Goal: Task Accomplishment & Management: Use online tool/utility

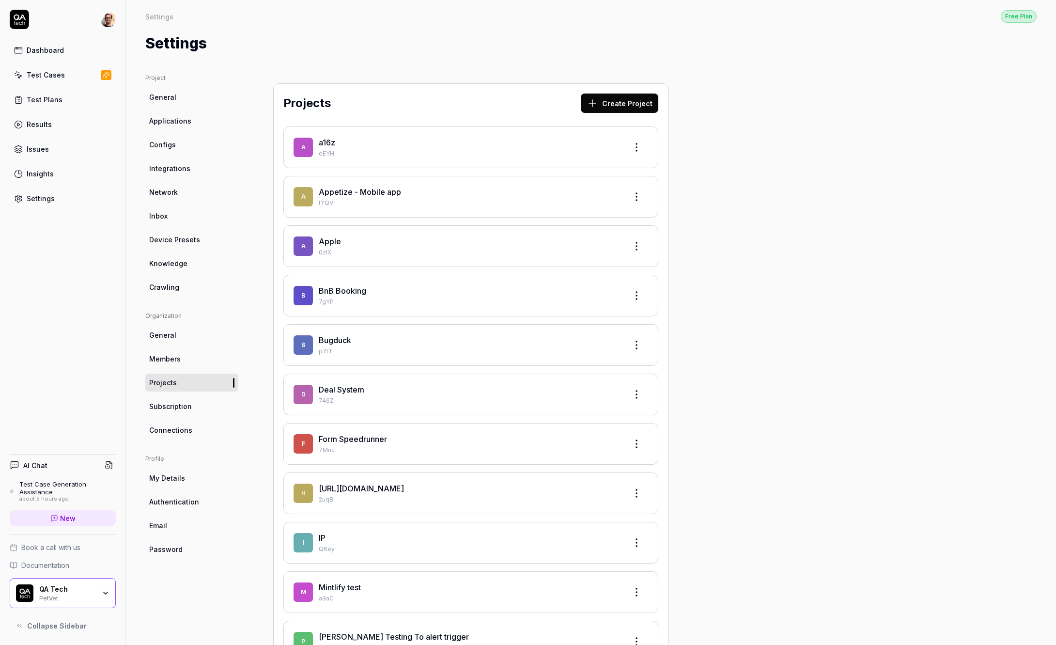
click at [211, 404] on link "Subscription" at bounding box center [191, 406] width 93 height 18
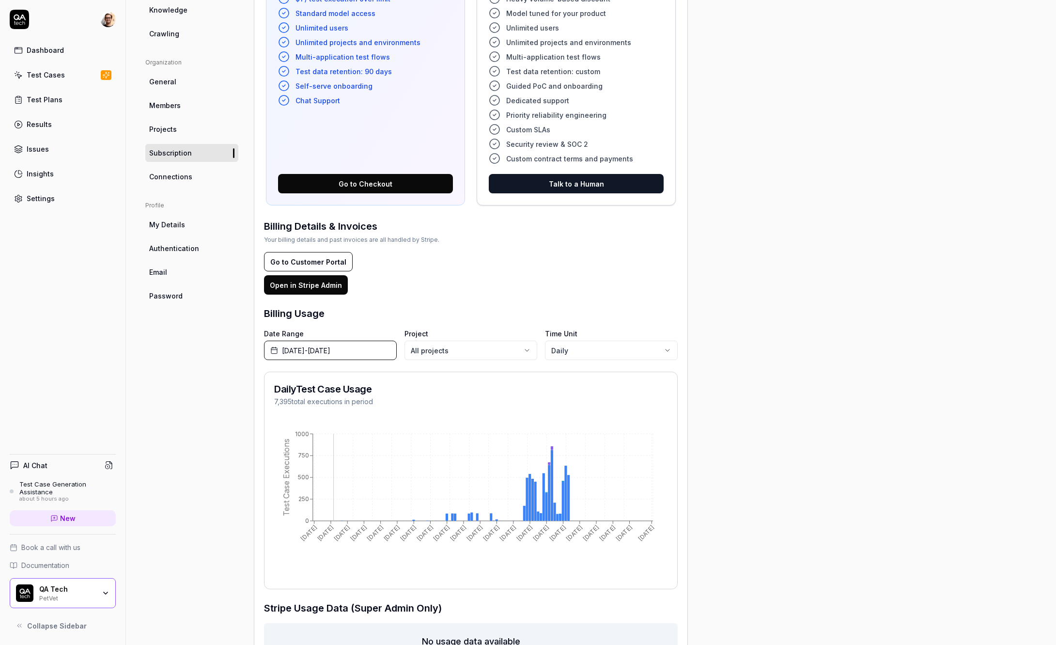
scroll to position [322, 0]
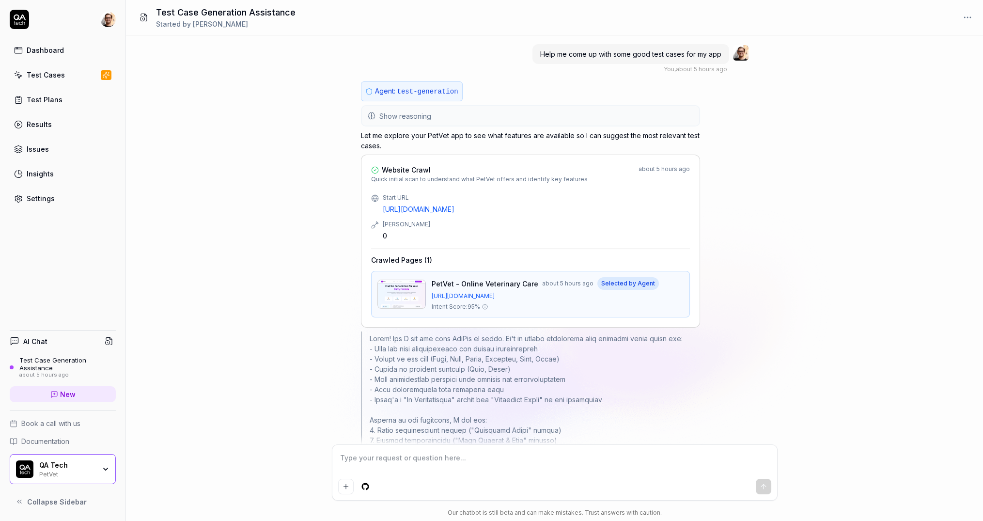
type textarea "*"
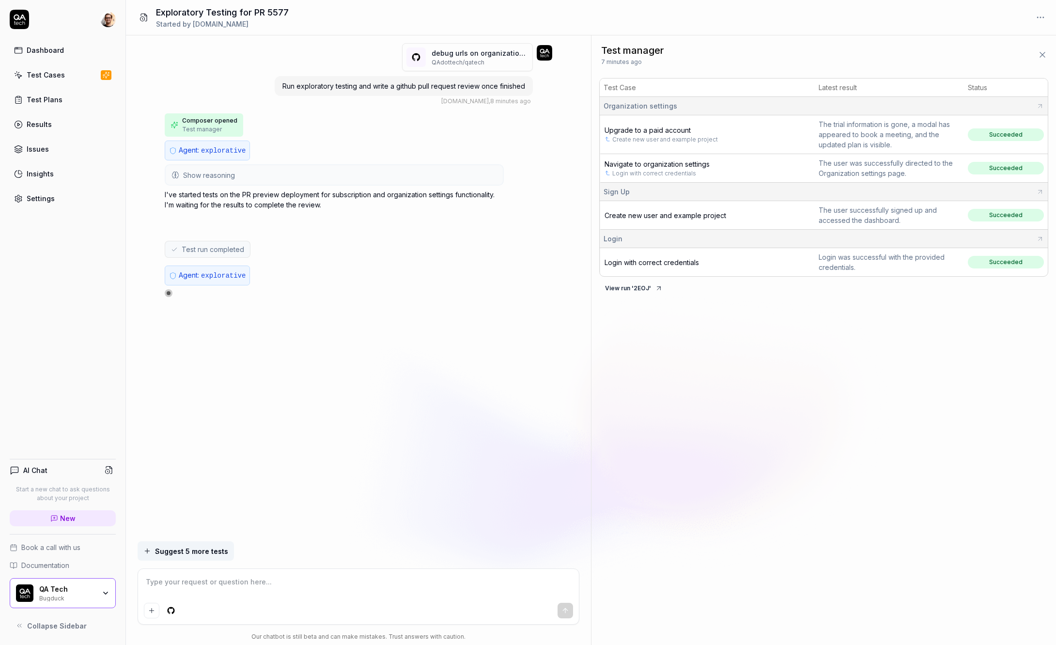
click at [135, 314] on div "debug urls on organization subscriptions page (# 5577 ) QAdottech / qatech Run …" at bounding box center [358, 288] width 465 height 506
click at [623, 289] on button "View run ' 2EOJ '" at bounding box center [633, 287] width 69 height 15
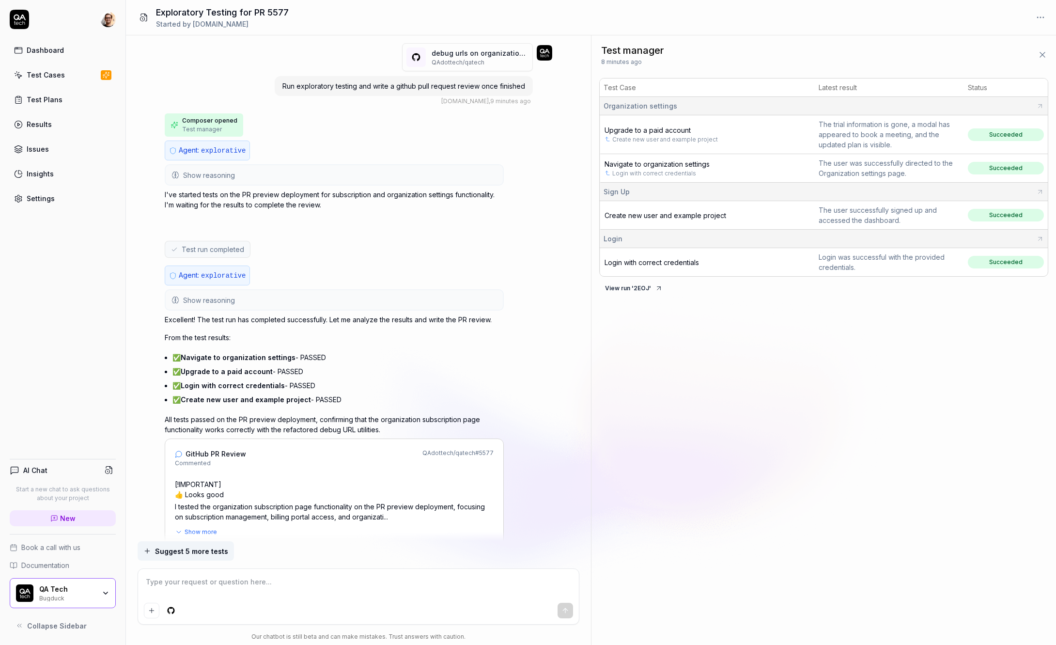
scroll to position [284, 0]
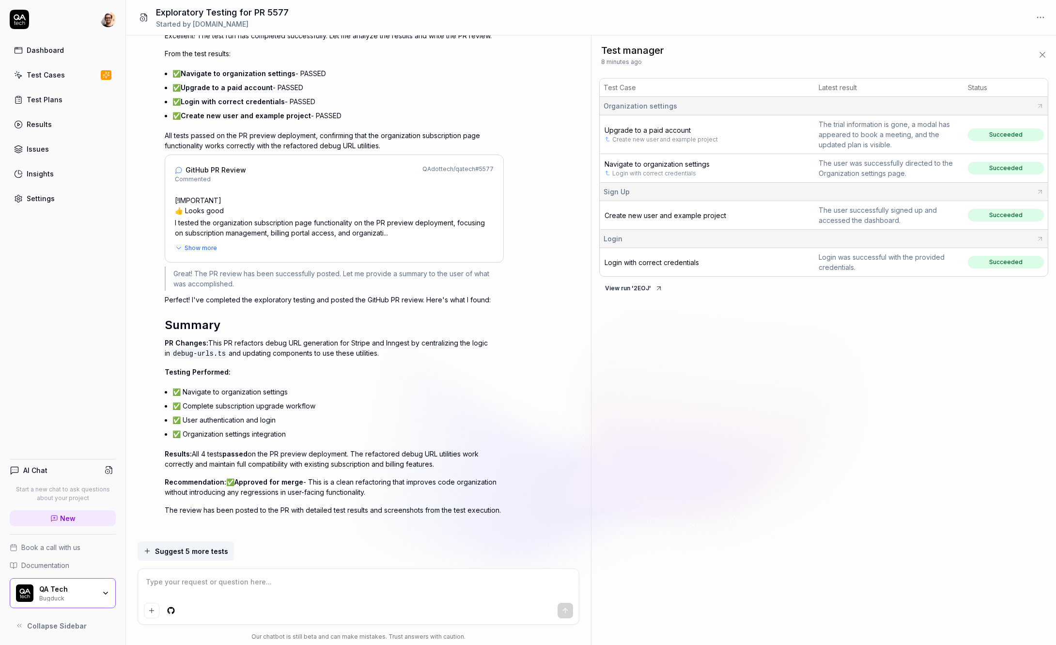
type textarea "*"
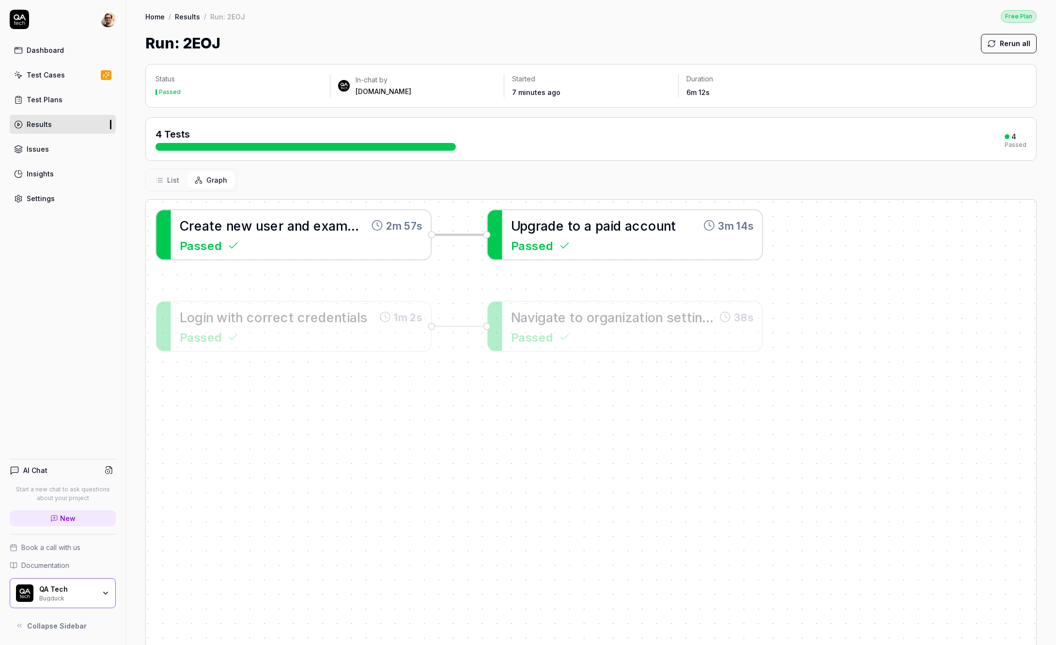
click at [547, 238] on span "Passed" at bounding box center [532, 244] width 42 height 17
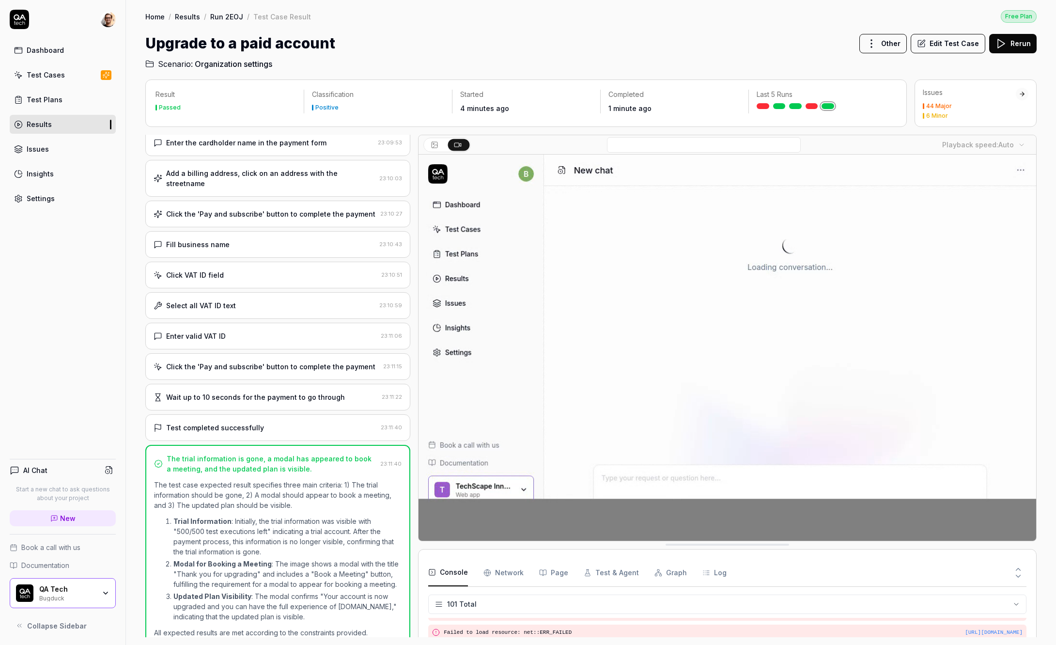
scroll to position [2276, 0]
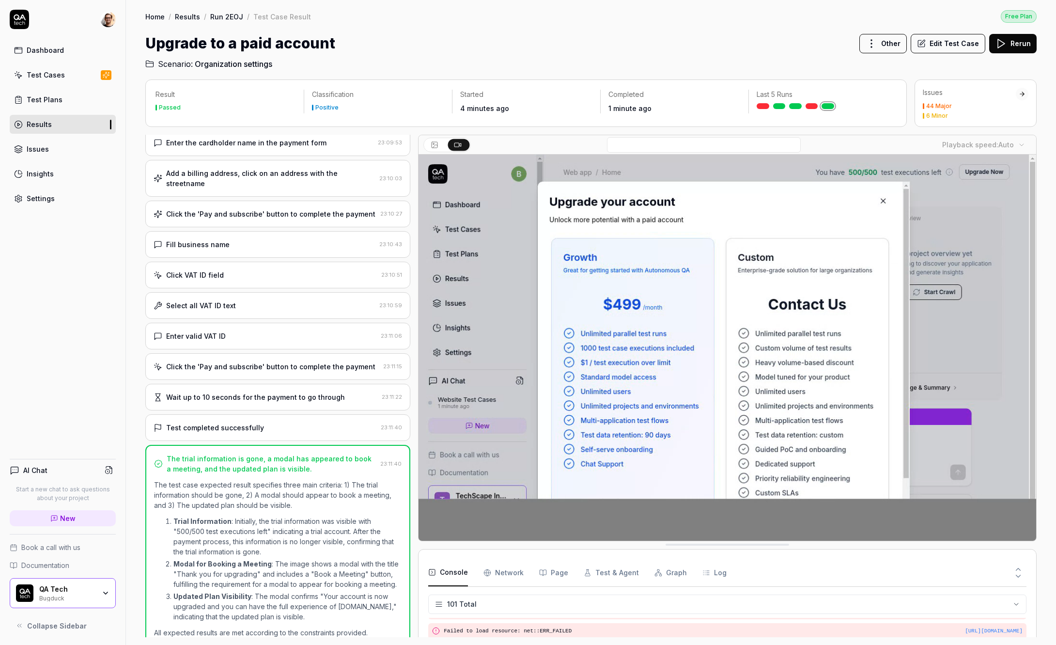
click at [316, 422] on div "Test completed successfully" at bounding box center [265, 427] width 223 height 10
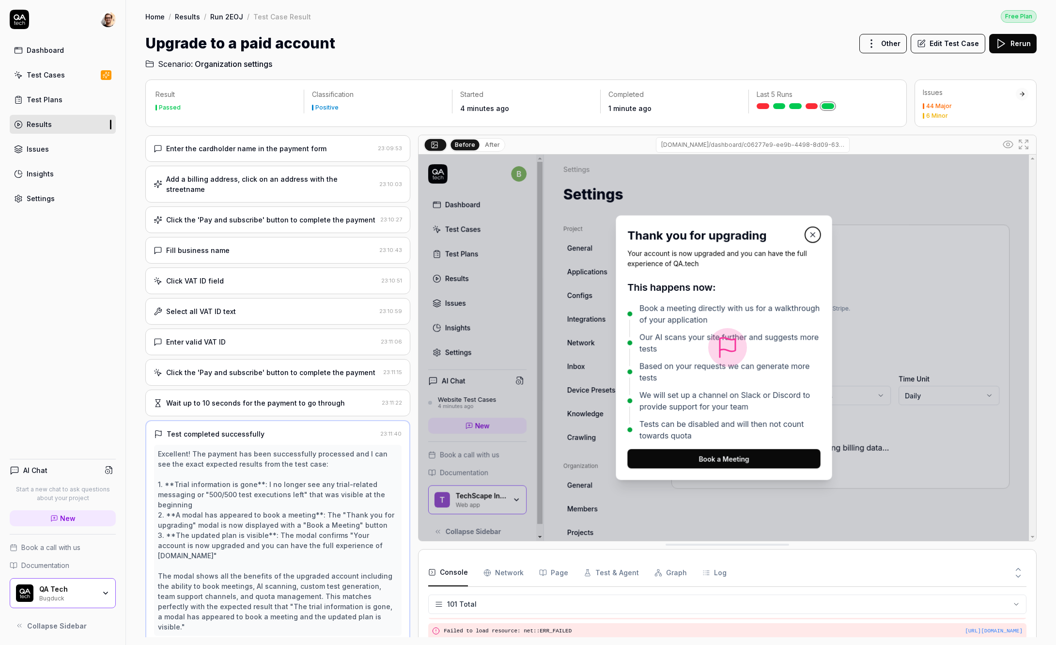
click at [320, 398] on div "Wait up to 10 seconds for the payment to go through" at bounding box center [255, 403] width 179 height 10
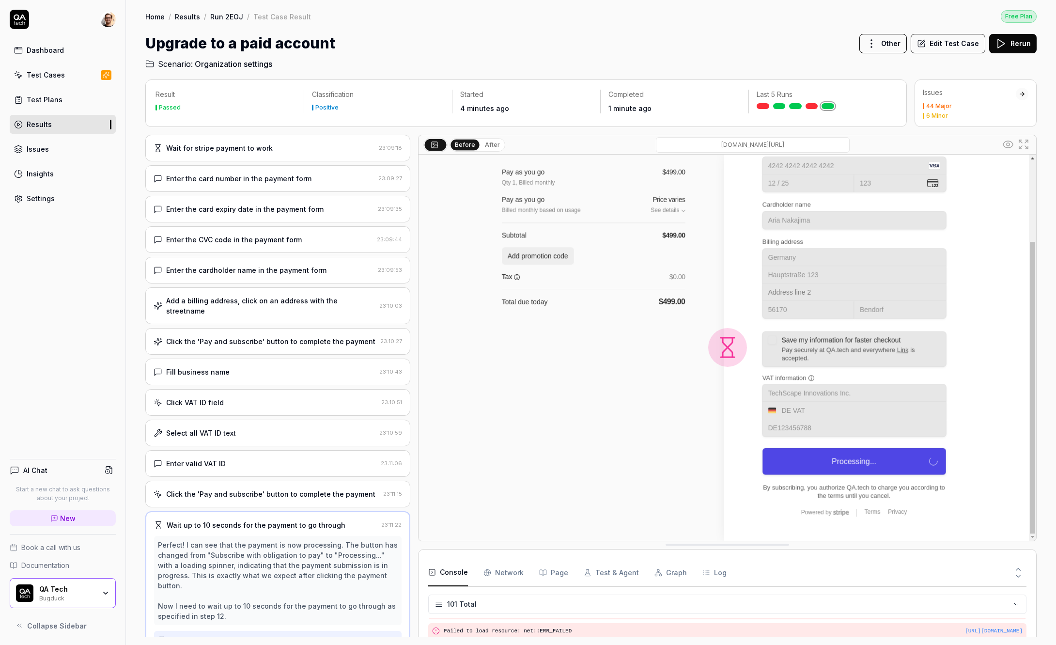
scroll to position [237, 0]
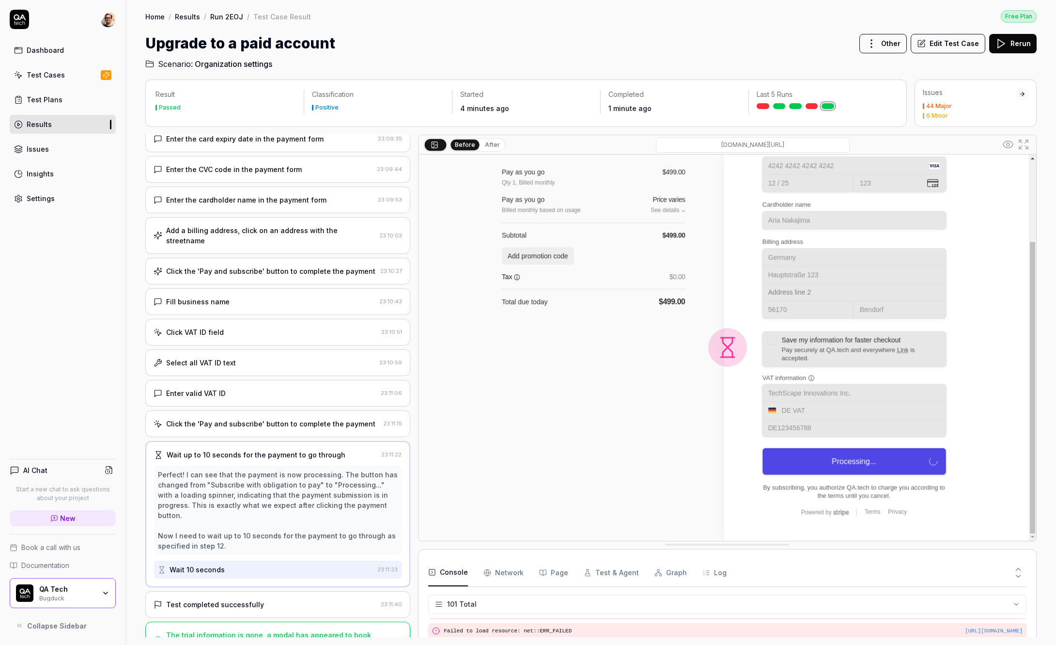
click at [228, 388] on div "Enter valid VAT ID" at bounding box center [265, 393] width 223 height 10
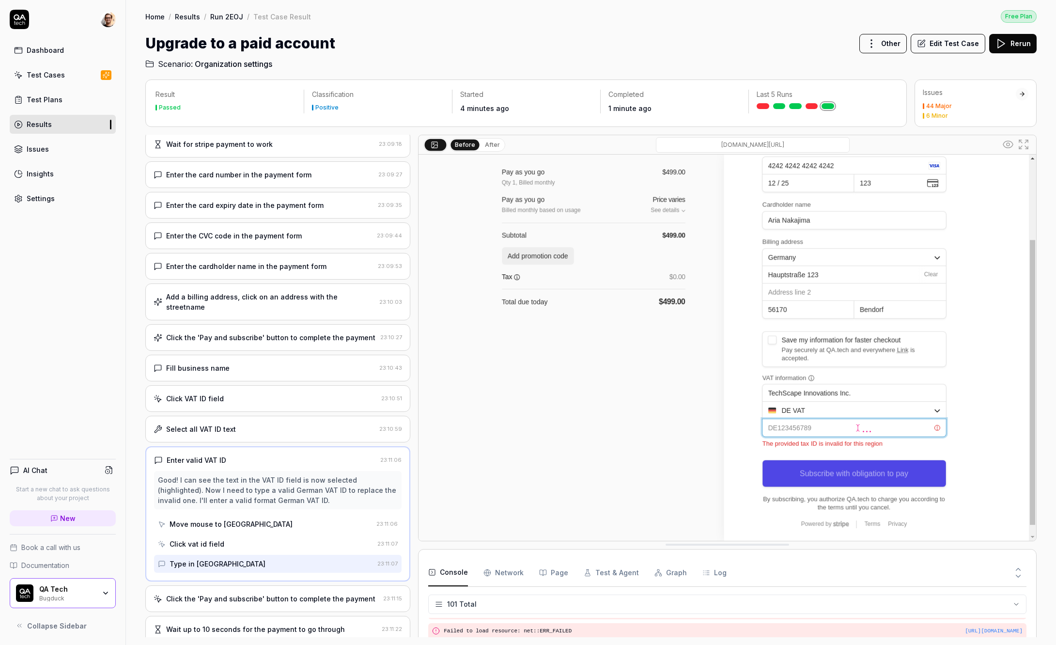
scroll to position [236, 0]
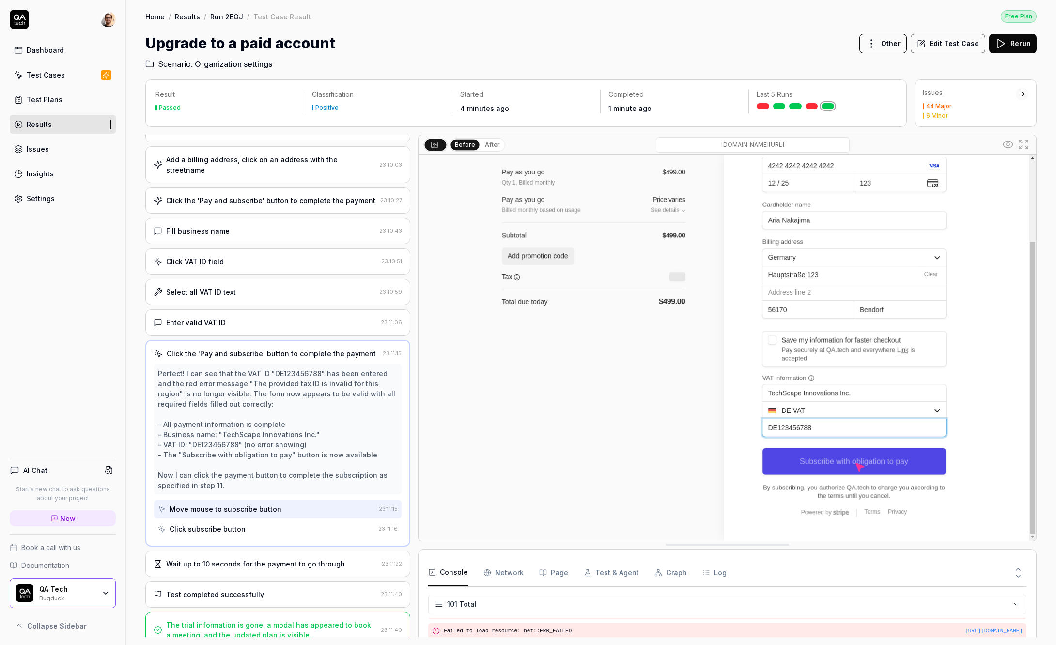
click at [256, 566] on div "Wait up to 10 seconds for the payment to go through 23:11:22" at bounding box center [277, 563] width 265 height 27
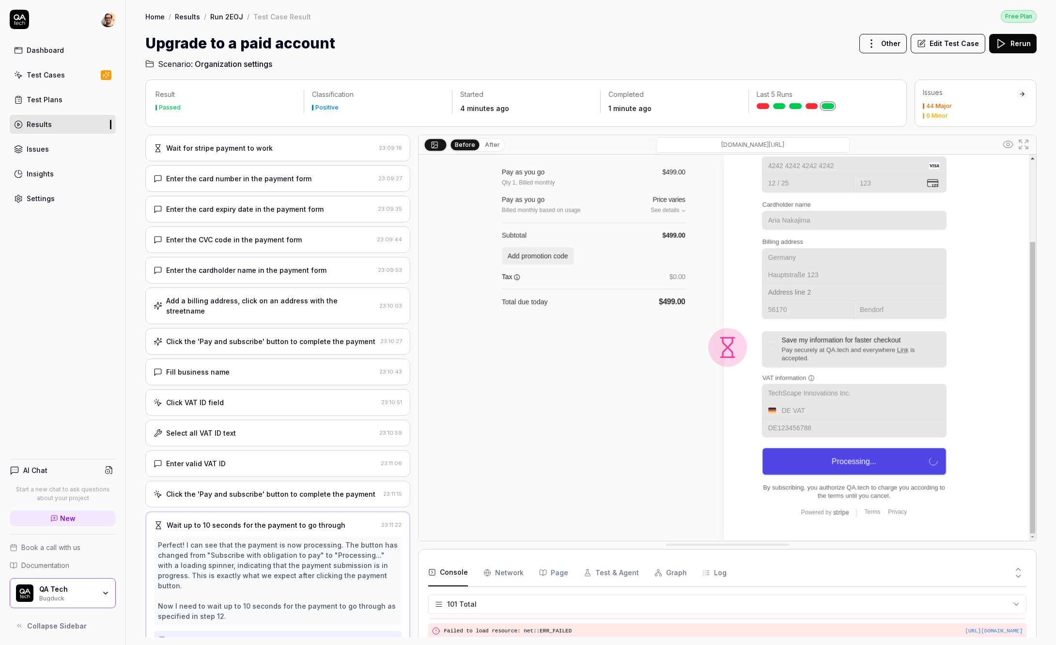
scroll to position [237, 0]
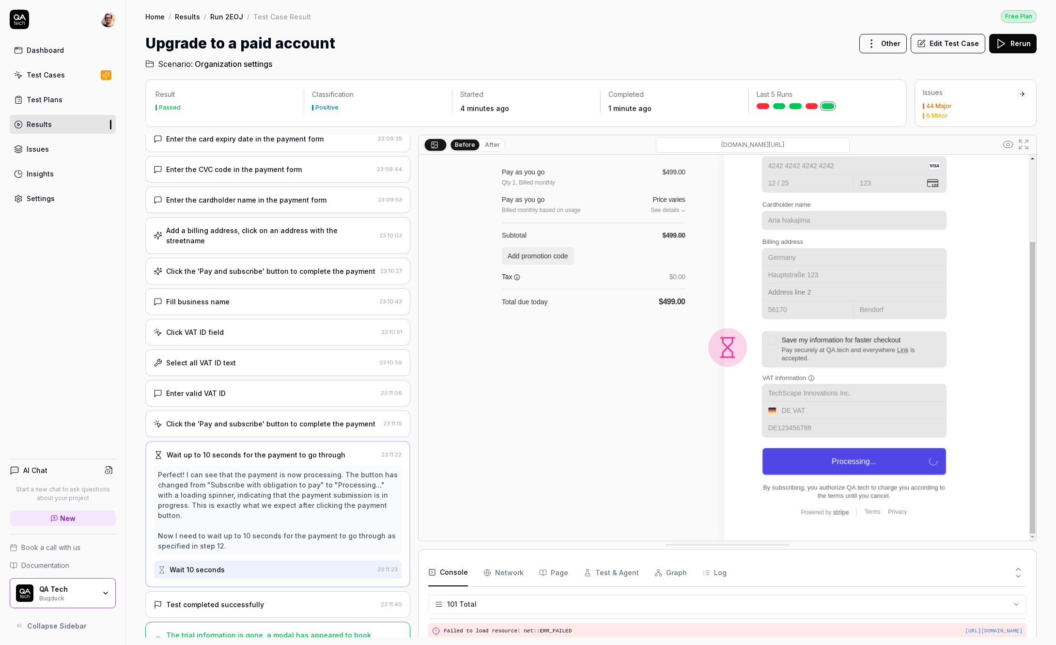
click at [246, 621] on div "The trial information is gone, a modal has appeared to book a meeting, and the …" at bounding box center [277, 639] width 265 height 37
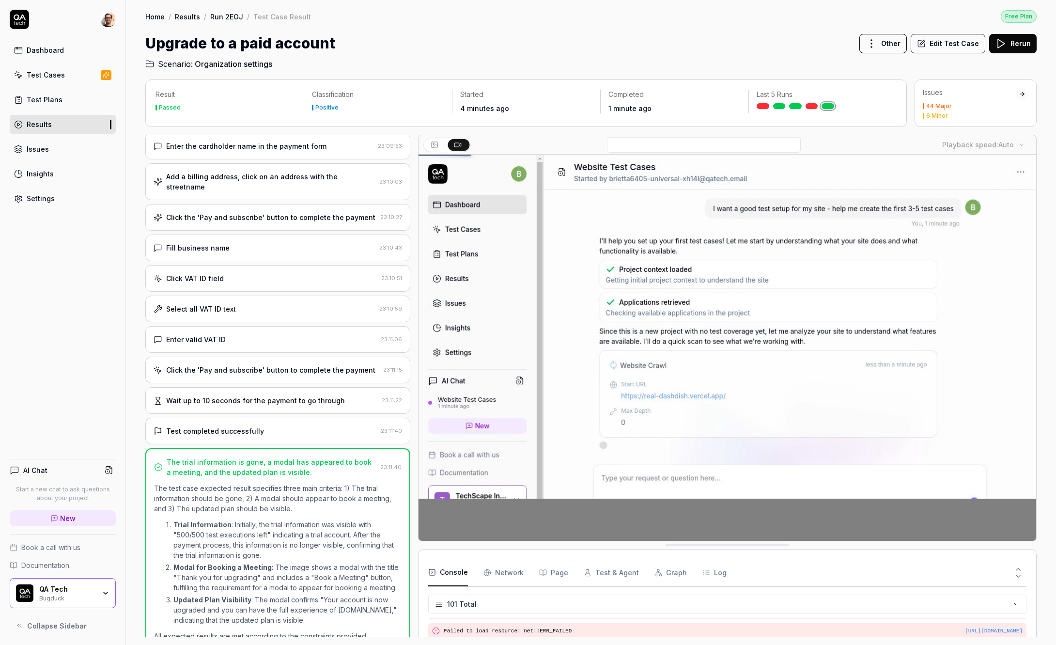
scroll to position [294, 0]
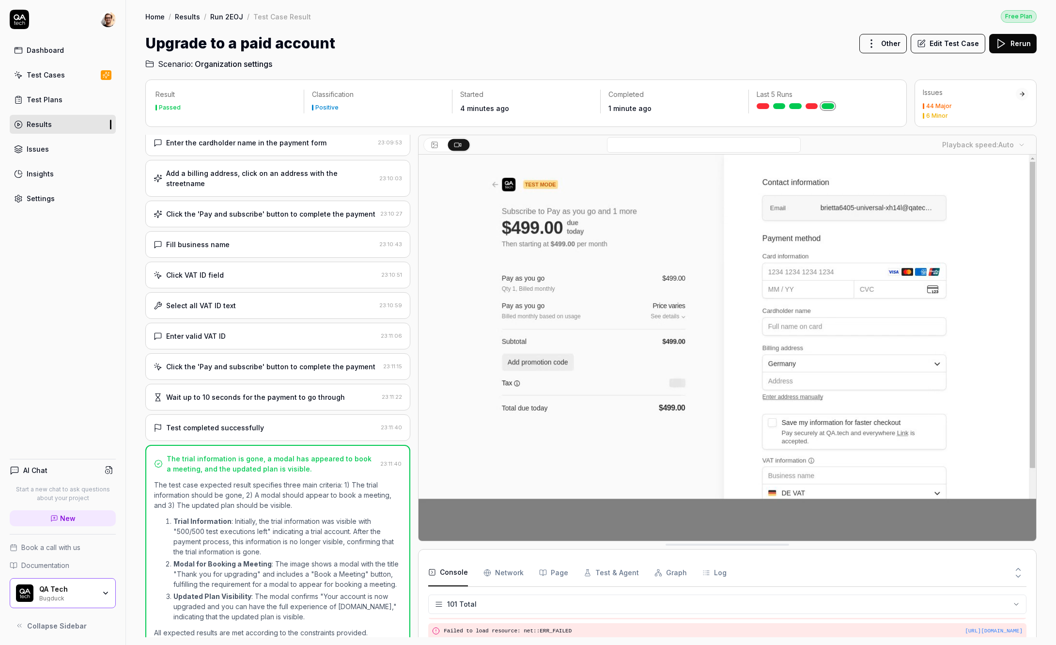
click at [312, 414] on div "Test completed successfully 23:11:40" at bounding box center [277, 427] width 265 height 27
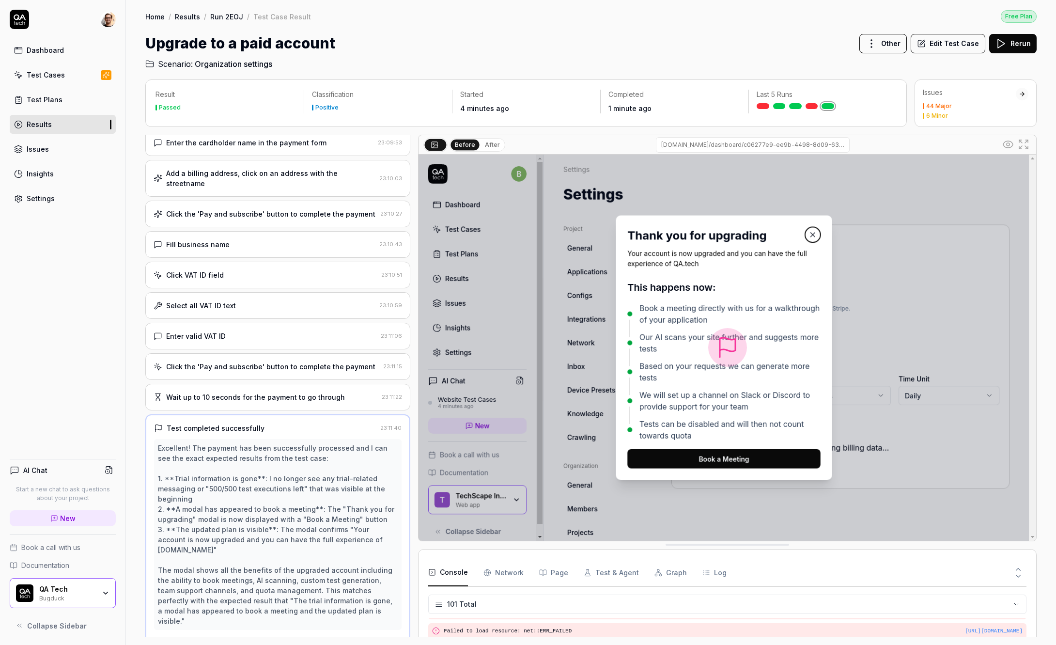
scroll to position [289, 0]
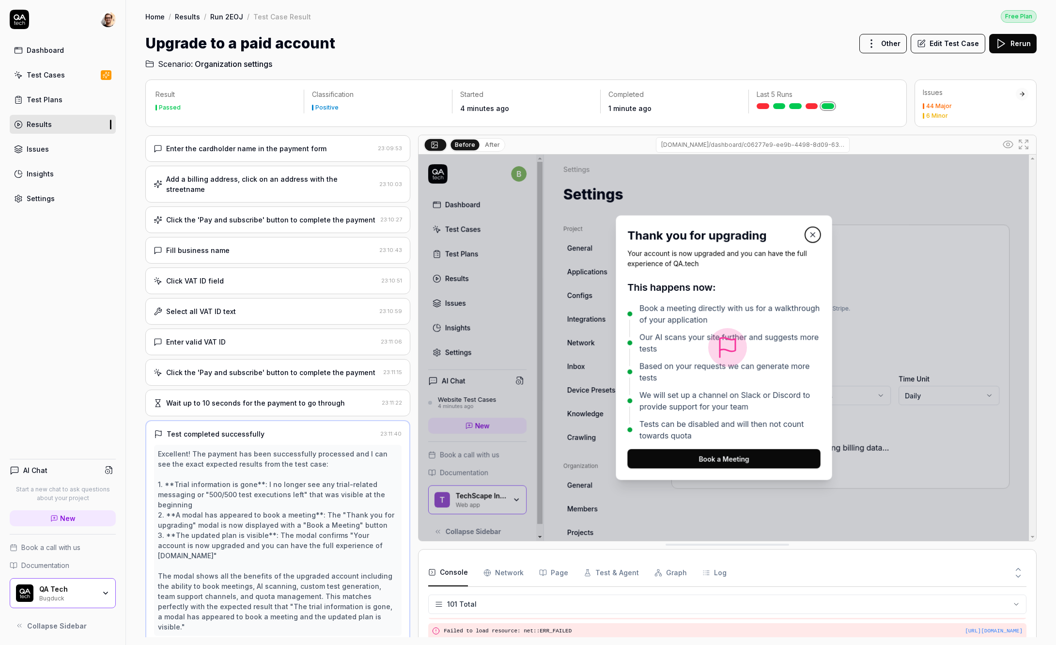
click at [489, 142] on button "After" at bounding box center [492, 144] width 23 height 11
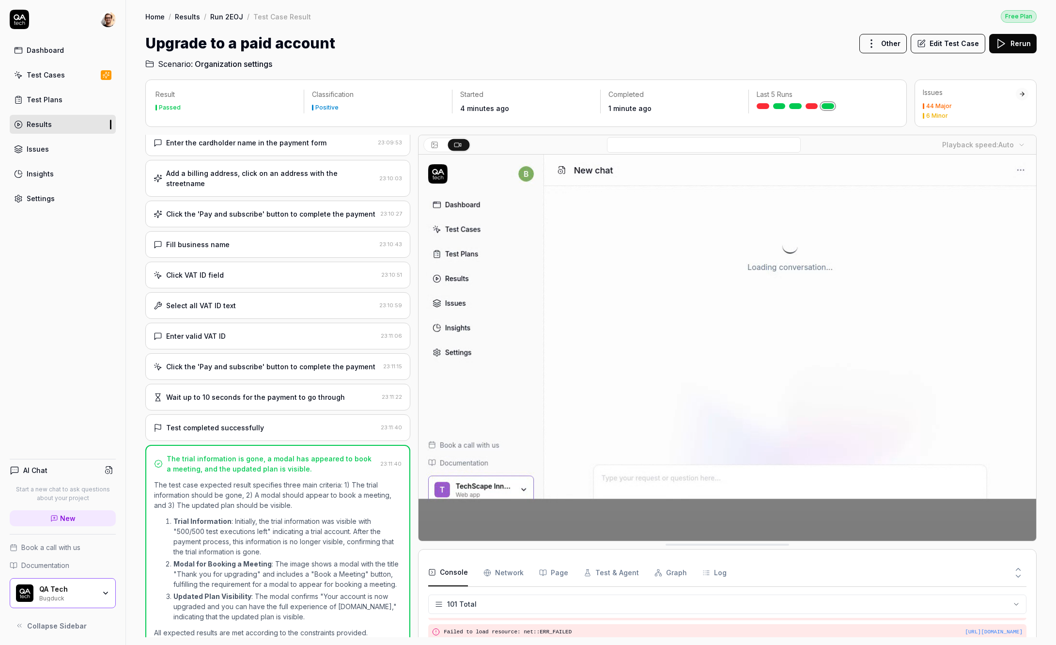
scroll to position [2276, 0]
